Goal: Information Seeking & Learning: Understand process/instructions

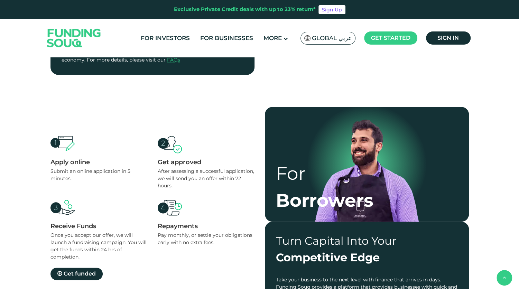
scroll to position [276, 0]
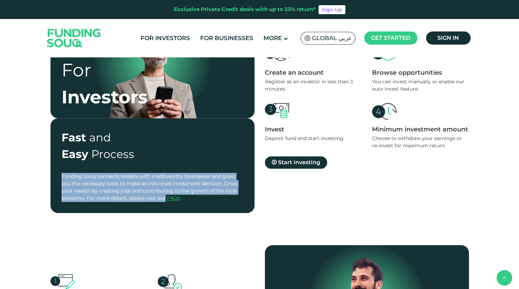
drag, startPoint x: 163, startPoint y: 197, endPoint x: 60, endPoint y: 176, distance: 105.9
click at [60, 176] on div "Fast and Easy Process Funding Souq connects lenders with creditworthy businesse…" at bounding box center [152, 165] width 204 height 95
copy span "Funding Souq connects lenders with creditworthy businesses and gives you the ne…"
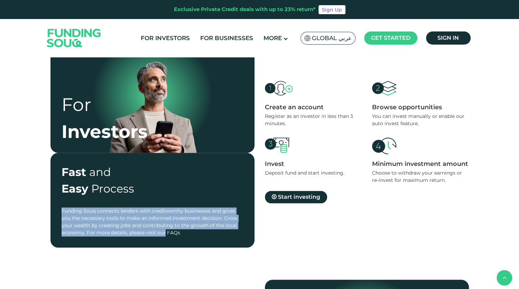
click at [172, 234] on link "FAQs" at bounding box center [173, 232] width 13 height 6
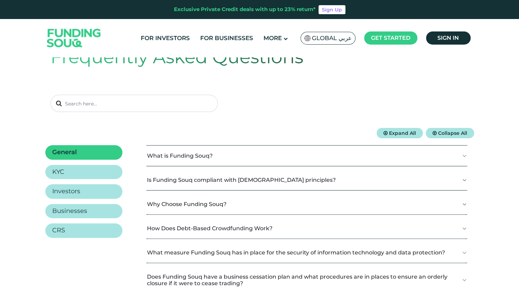
click at [192, 154] on button "What is Funding Souq?" at bounding box center [306, 155] width 321 height 20
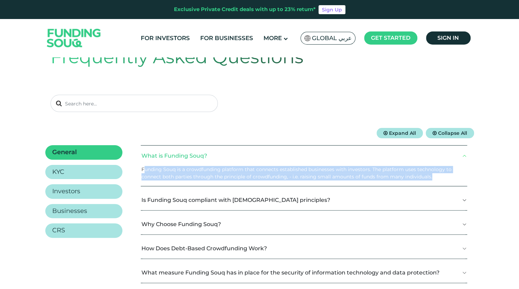
drag, startPoint x: 433, startPoint y: 177, endPoint x: 144, endPoint y: 172, distance: 289.6
click at [144, 172] on p "Funding Souq is a crowdfunding platform that connects established businesses wi…" at bounding box center [301, 173] width 320 height 15
drag, startPoint x: 144, startPoint y: 172, endPoint x: 194, endPoint y: 176, distance: 50.2
drag, startPoint x: 194, startPoint y: 176, endPoint x: 153, endPoint y: 168, distance: 41.9
click at [153, 168] on p "Funding Souq is a crowdfunding platform that connects established businesses wi…" at bounding box center [301, 173] width 320 height 15
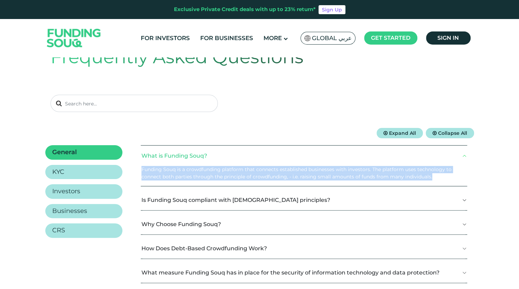
drag, startPoint x: 139, startPoint y: 167, endPoint x: 435, endPoint y: 178, distance: 296.4
click at [435, 178] on div "General KYC Investors Businesses CRS What is Funding Souq?" at bounding box center [259, 286] width 428 height 282
copy p "Funding Souq is a crowdfunding platform that connects established businesses wi…"
click at [179, 250] on button "How Does Debt-Based Crowdfunding Work?" at bounding box center [304, 248] width 326 height 20
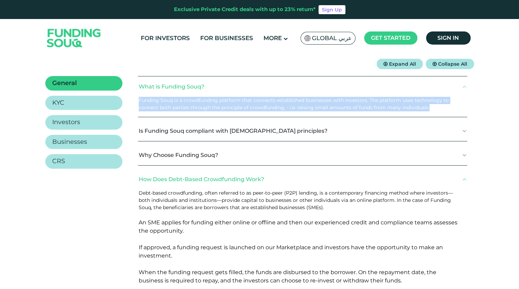
scroll to position [138, 0]
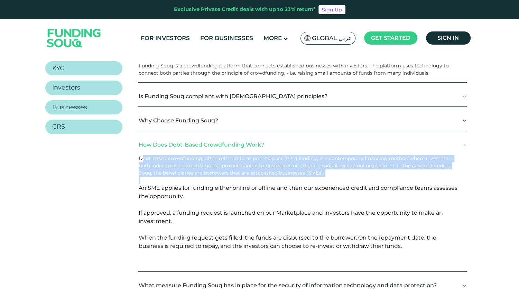
drag, startPoint x: 141, startPoint y: 160, endPoint x: 324, endPoint y: 177, distance: 184.3
click at [324, 177] on div "Debt-based crowdfunding, often referred to as peer-to-peer (P2P) lending, is a …" at bounding box center [302, 213] width 329 height 116
drag, startPoint x: 324, startPoint y: 177, endPoint x: 308, endPoint y: 177, distance: 15.9
click at [308, 177] on p at bounding box center [300, 180] width 323 height 7
click at [236, 173] on span "Debt-based crowdfunding, often referred to as peer-to-peer (P2P) lending, is a …" at bounding box center [296, 165] width 314 height 21
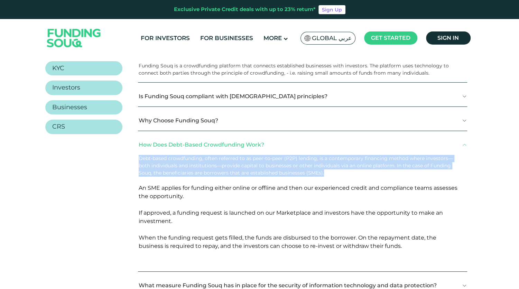
drag, startPoint x: 328, startPoint y: 173, endPoint x: 140, endPoint y: 159, distance: 189.2
click at [140, 159] on p "Debt-based crowdfunding, often referred to as peer-to-peer (P2P) lending, is a …" at bounding box center [300, 166] width 323 height 22
copy span "Debt-based crowdfunding, often referred to as peer-to-peer (P2P) lending, is a …"
